Goal: Download file/media

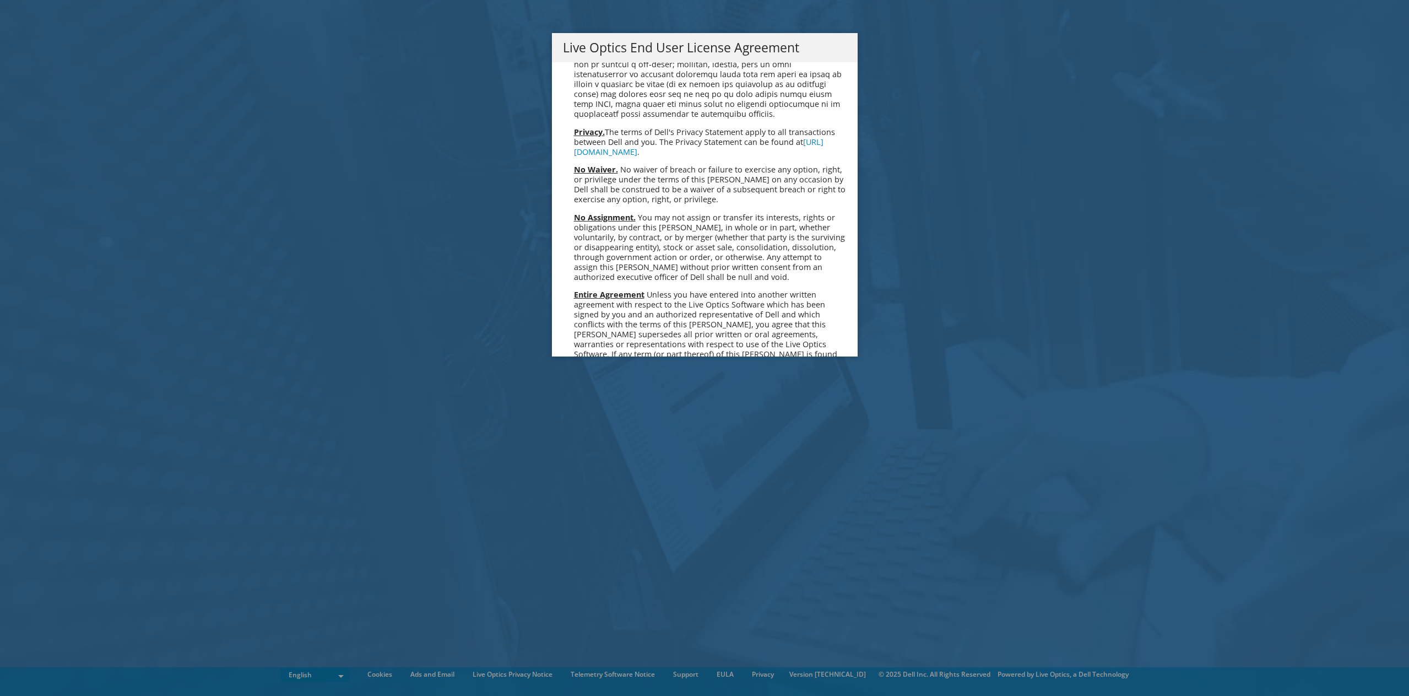
scroll to position [4164, 0]
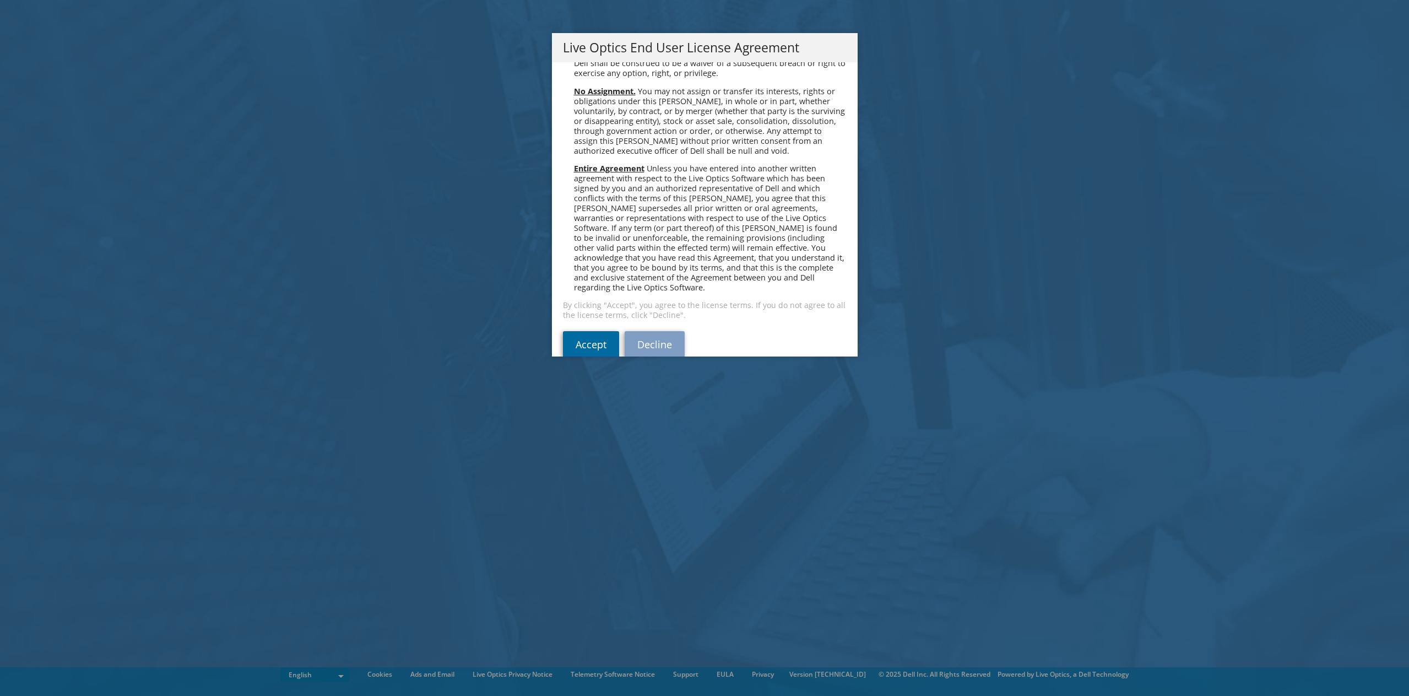
click at [593, 331] on link "Accept" at bounding box center [591, 344] width 56 height 26
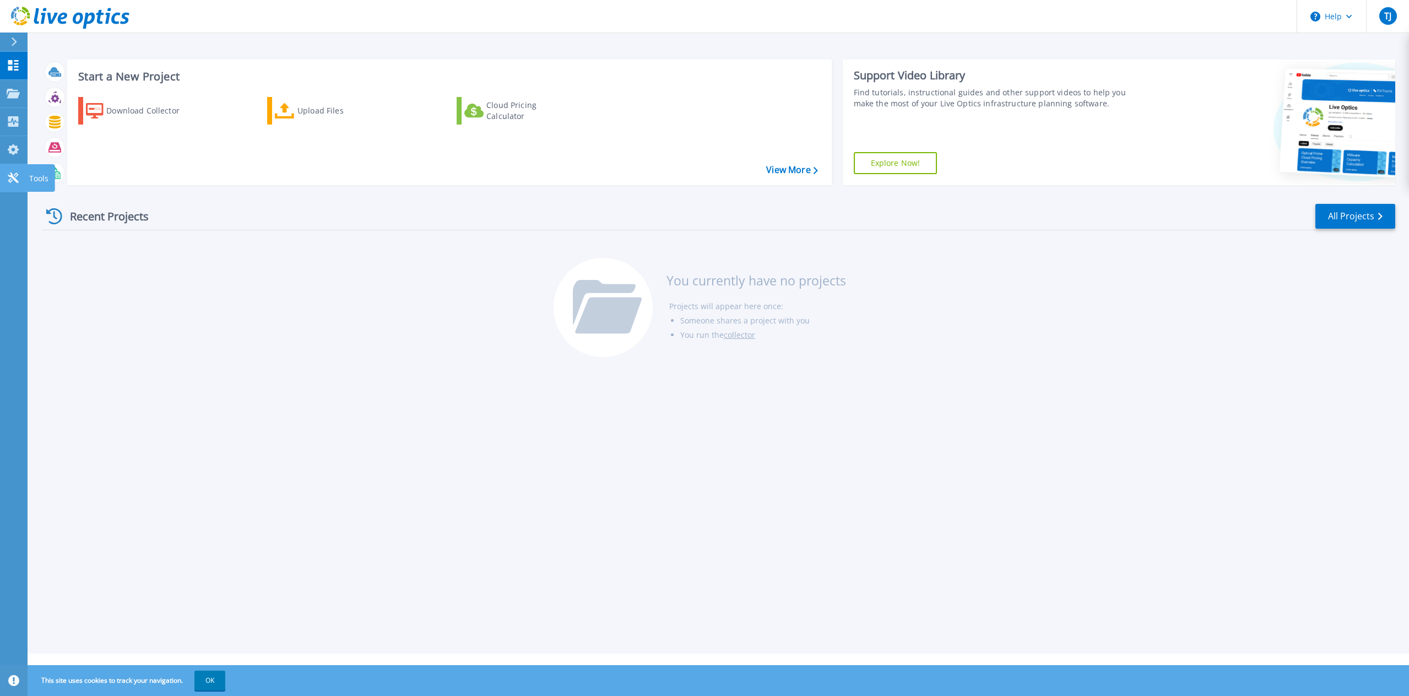
click at [10, 175] on icon at bounding box center [13, 177] width 13 height 10
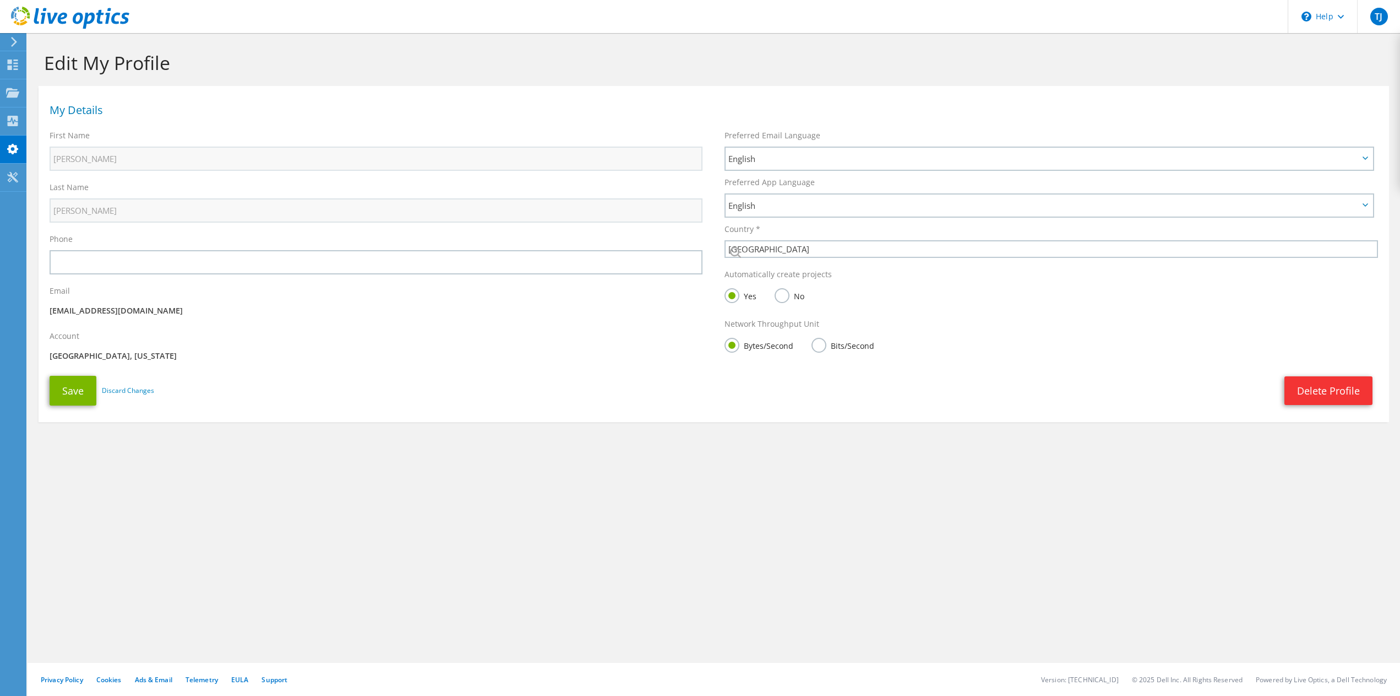
select select "224"
click at [10, 124] on use at bounding box center [13, 121] width 10 height 10
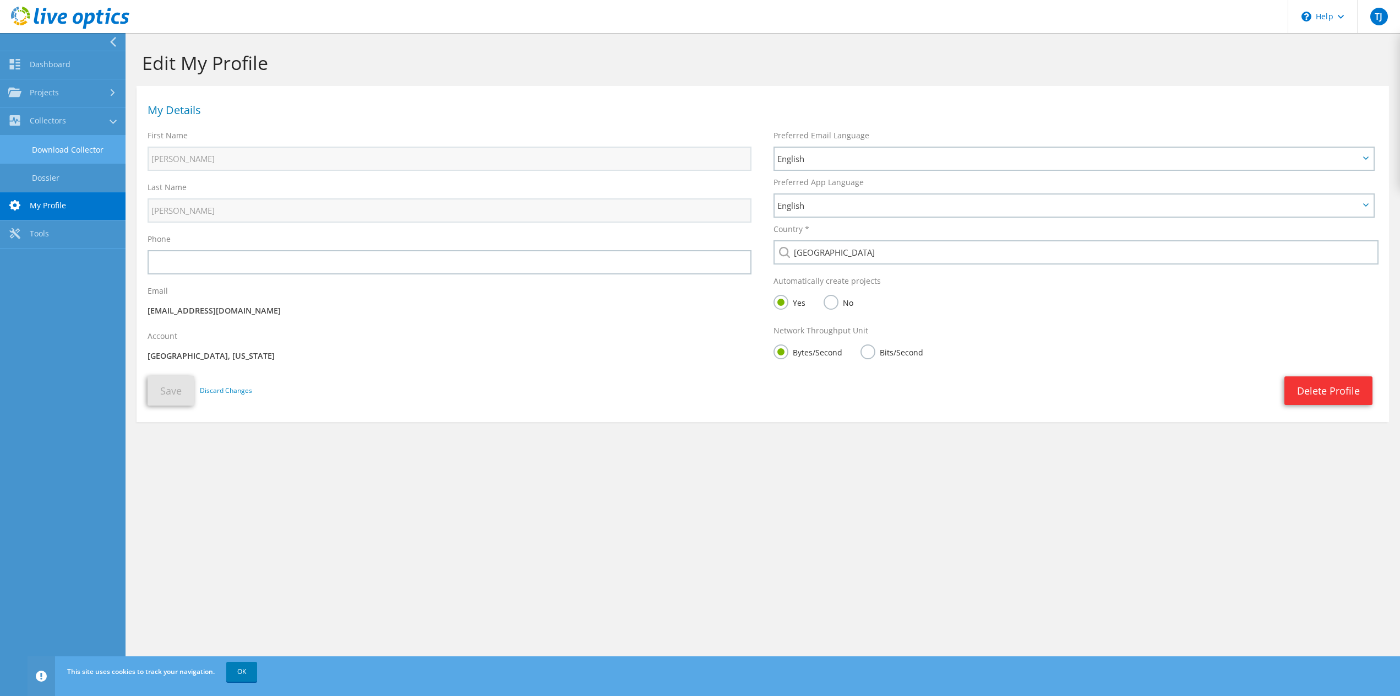
click at [51, 145] on link "Download Collector" at bounding box center [63, 149] width 126 height 28
